Goal: Information Seeking & Learning: Learn about a topic

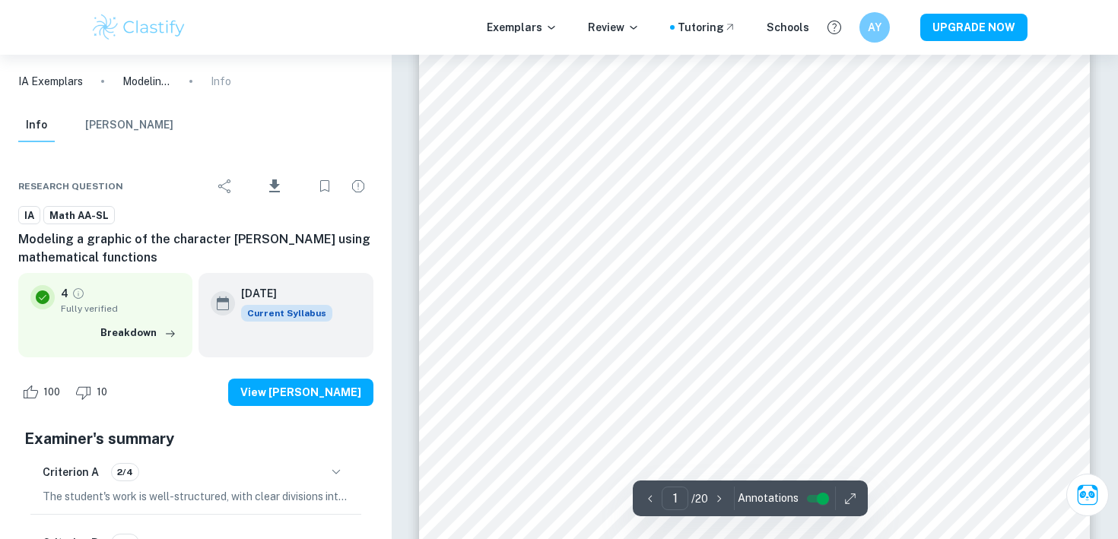
scroll to position [236, 0]
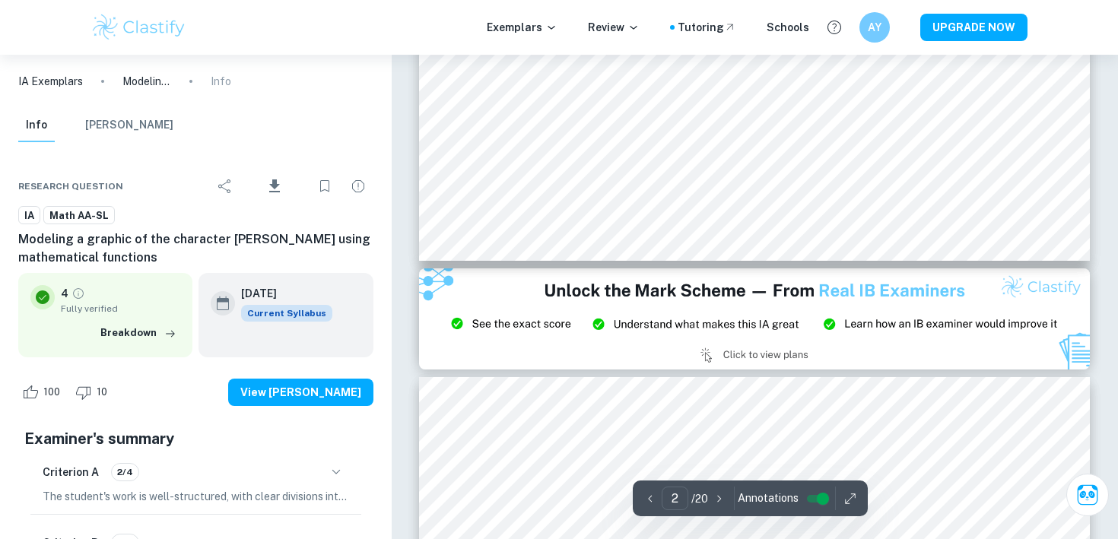
type input "3"
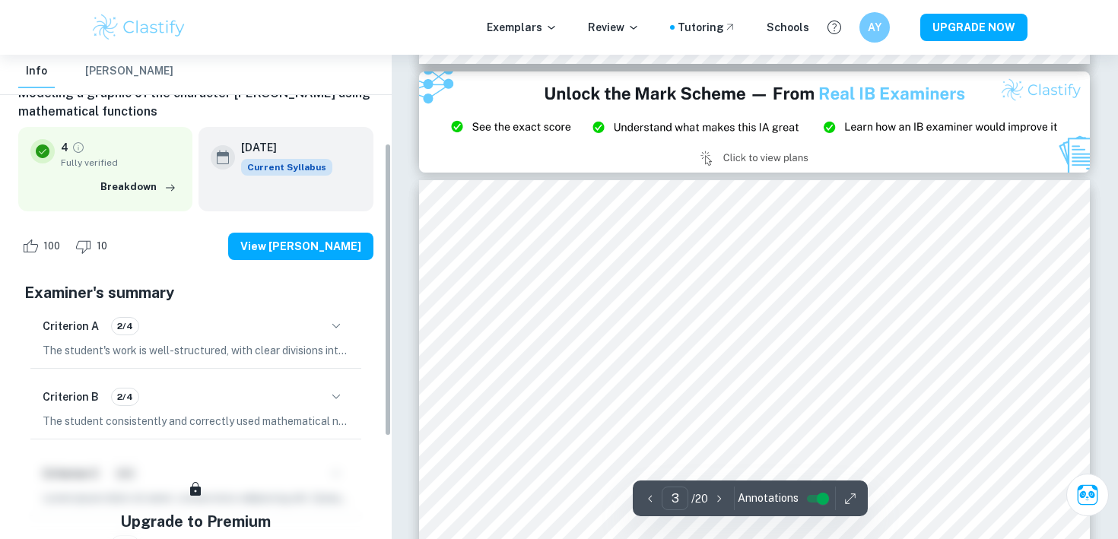
scroll to position [143, 0]
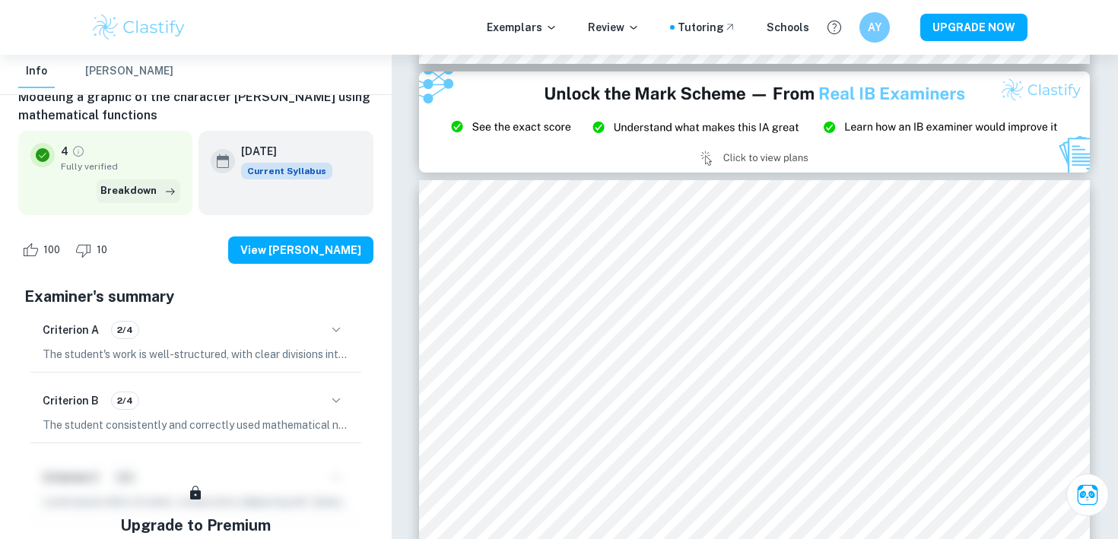
click at [155, 201] on button "Breakdown" at bounding box center [139, 190] width 84 height 23
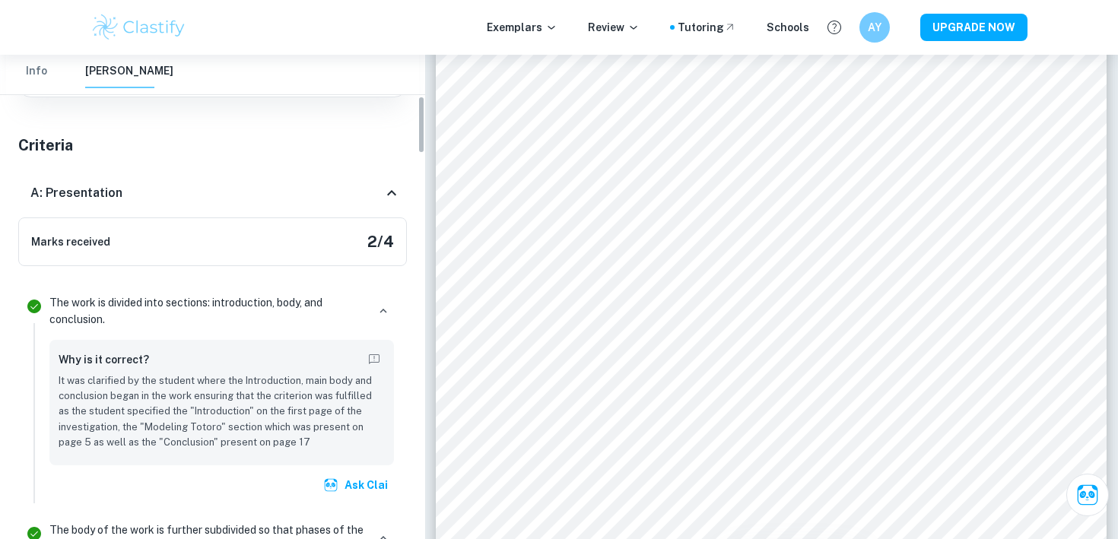
scroll to position [0, 0]
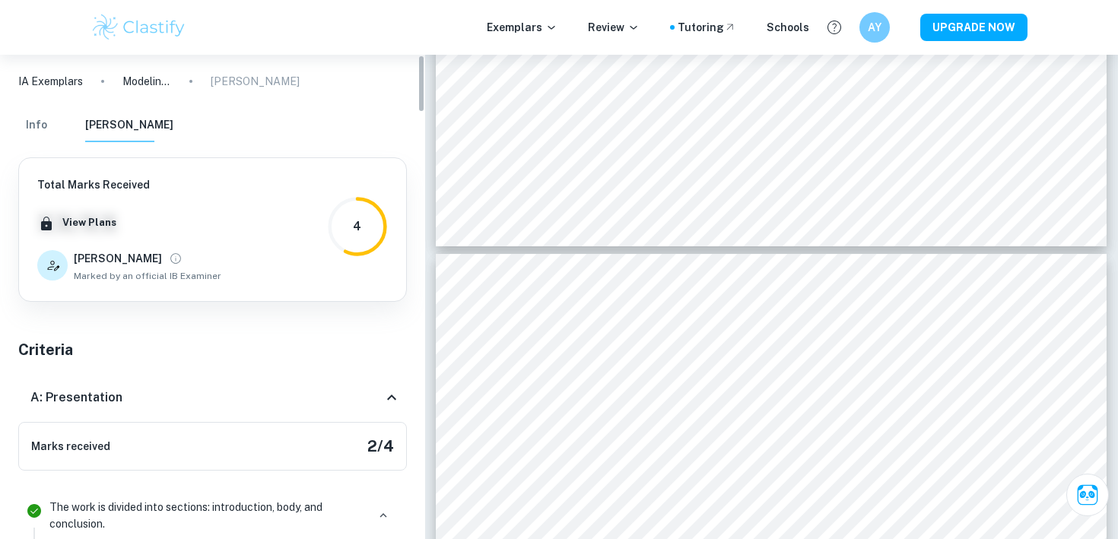
type input "5"
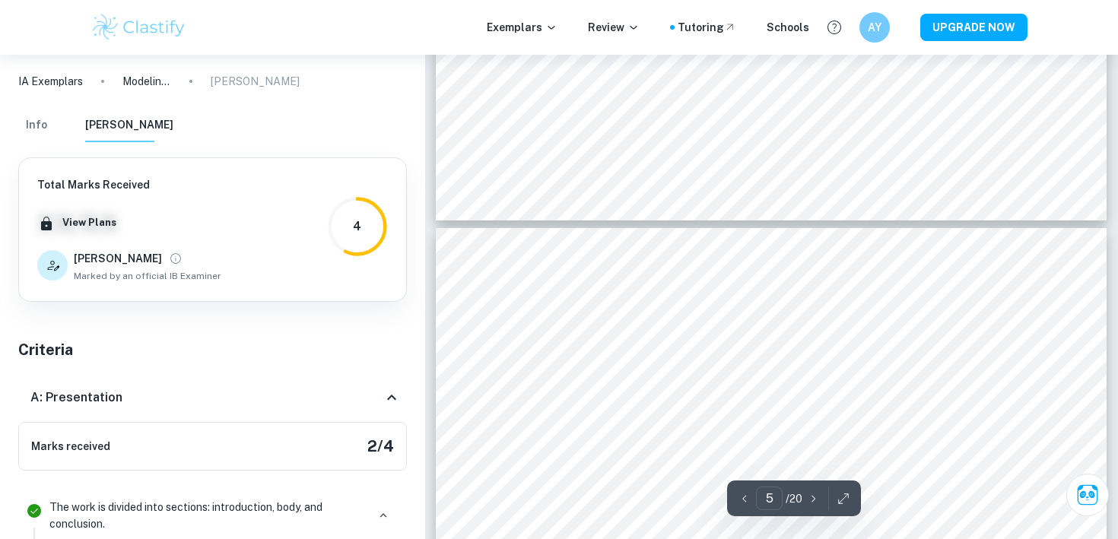
click at [27, 129] on button "Info" at bounding box center [36, 125] width 36 height 33
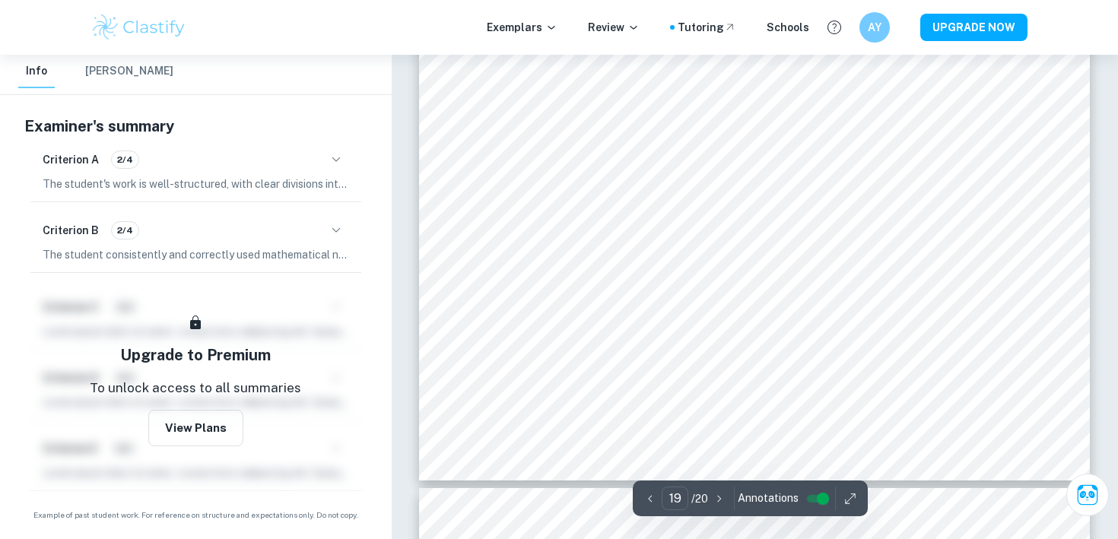
scroll to position [17573, 0]
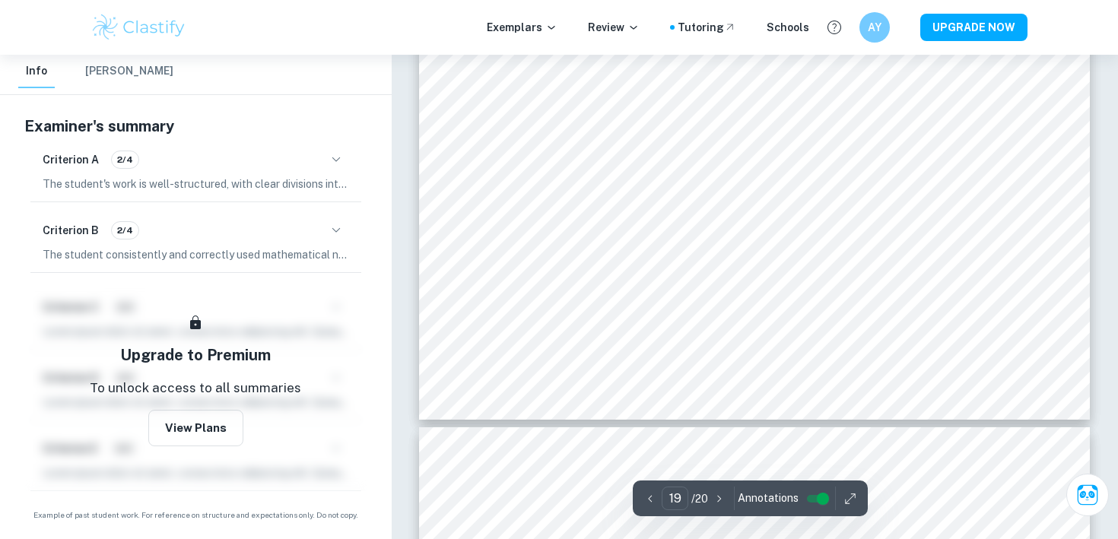
type input "20"
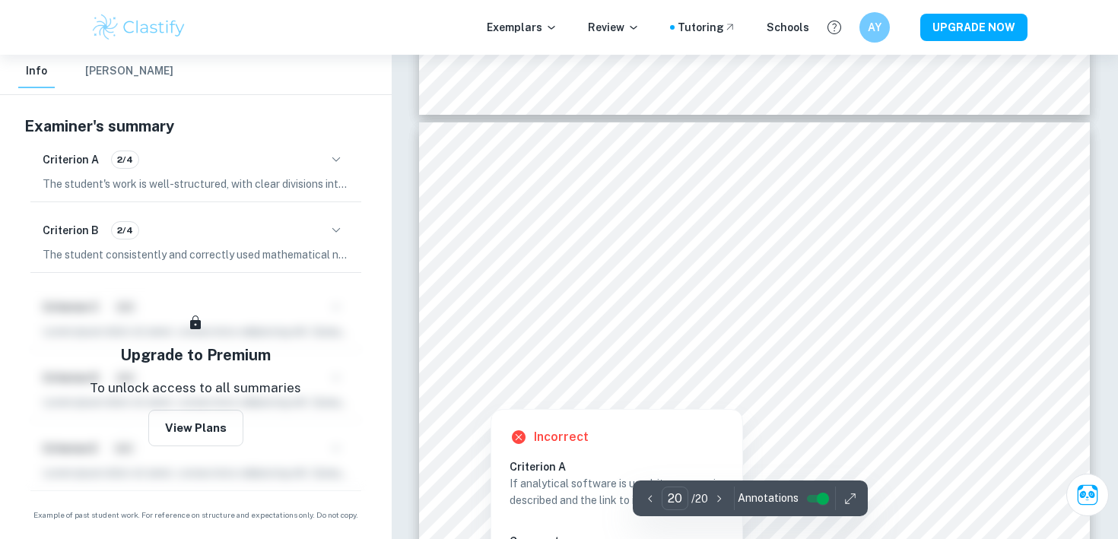
click at [488, 392] on div at bounding box center [490, 392] width 24 height 27
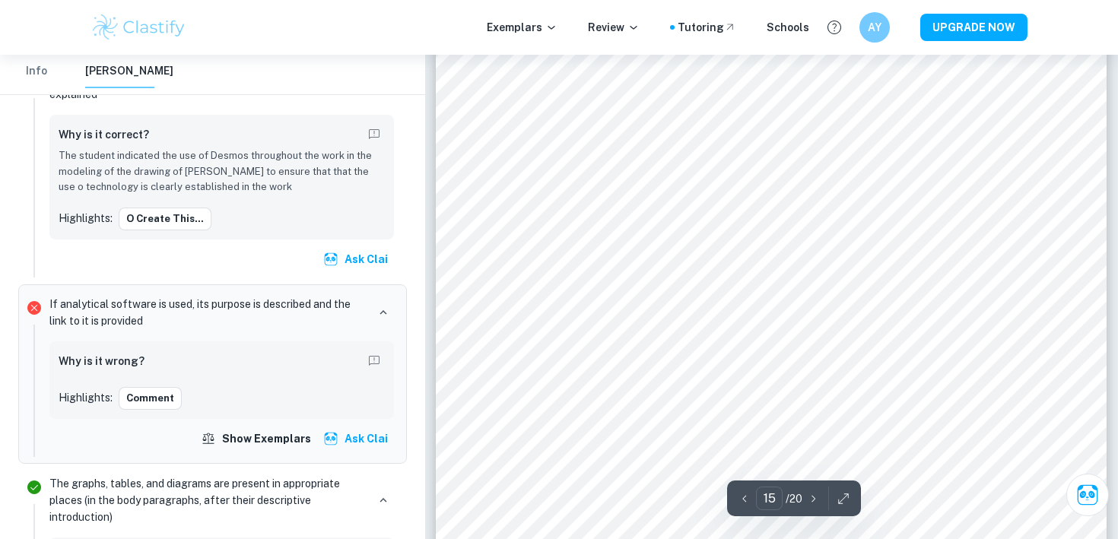
scroll to position [13596, 0]
type input "14"
